Goal: Find specific page/section: Find specific page/section

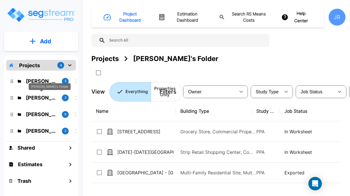
click at [44, 97] on p "Karina's Folder" at bounding box center [42, 98] width 32 height 8
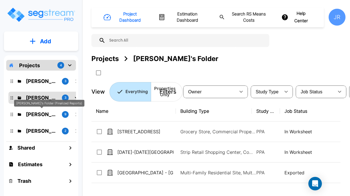
click at [42, 112] on p "Kristina's Folder (Finalized Reports)" at bounding box center [42, 115] width 32 height 8
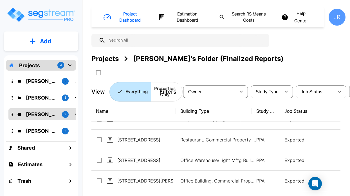
scroll to position [84, 0]
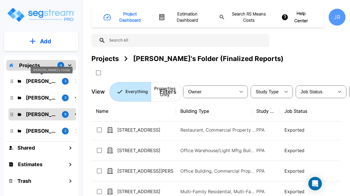
click at [50, 82] on p "Jon's Folder" at bounding box center [42, 81] width 32 height 8
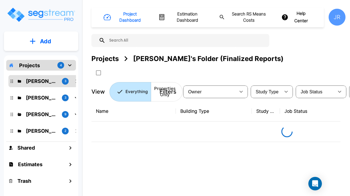
scroll to position [0, 0]
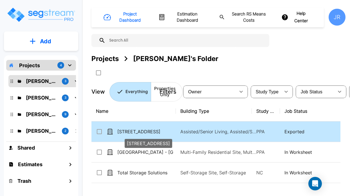
click at [130, 129] on p "[STREET_ADDRESS]" at bounding box center [145, 131] width 56 height 7
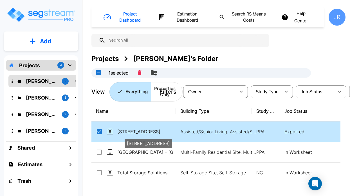
click at [130, 129] on p "[STREET_ADDRESS]" at bounding box center [145, 131] width 56 height 7
checkbox input "false"
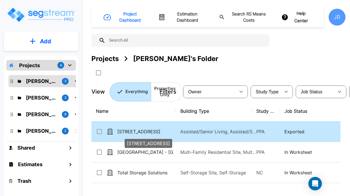
click at [130, 129] on p "[STREET_ADDRESS]" at bounding box center [145, 131] width 56 height 7
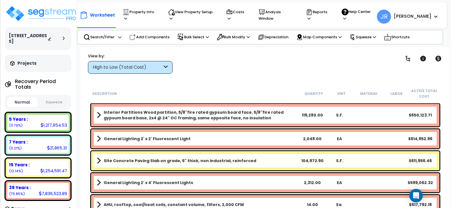
click at [63, 37] on icon at bounding box center [64, 38] width 2 height 3
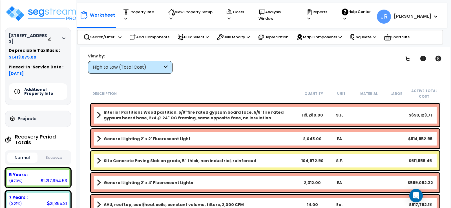
click at [61, 36] on div at bounding box center [58, 39] width 20 height 6
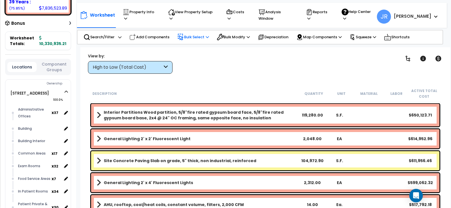
scroll to position [225, 0]
